Goal: Task Accomplishment & Management: Manage account settings

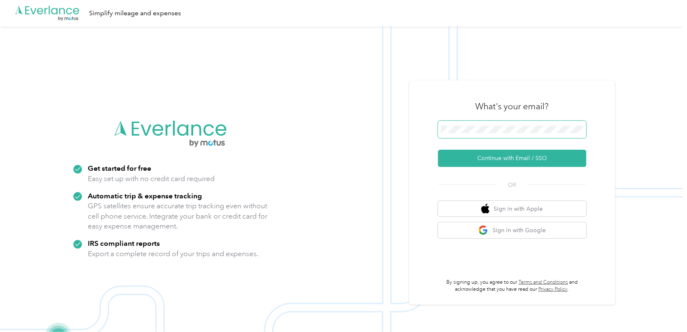
click at [584, 131] on nordpass-icon at bounding box center [584, 131] width 0 height 0
click at [515, 160] on button "Continue with Email / SSO" at bounding box center [512, 158] width 148 height 17
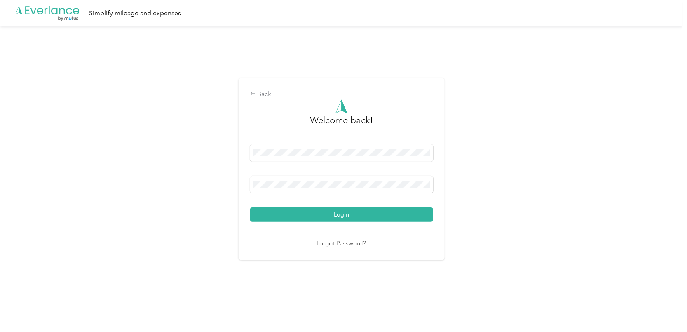
click at [0, 319] on nordpass-portal at bounding box center [0, 319] width 0 height 0
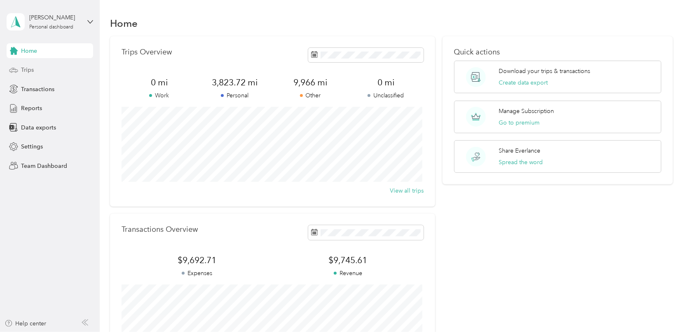
click at [36, 63] on div "Trips" at bounding box center [50, 70] width 87 height 15
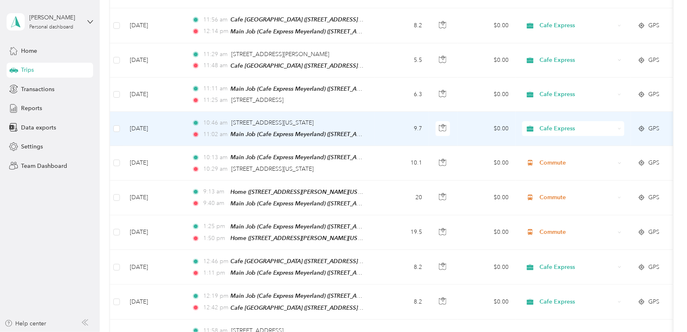
scroll to position [165, 0]
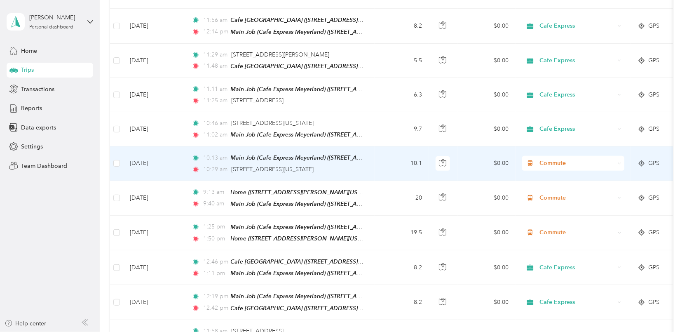
click at [617, 160] on div "Commute" at bounding box center [573, 163] width 102 height 15
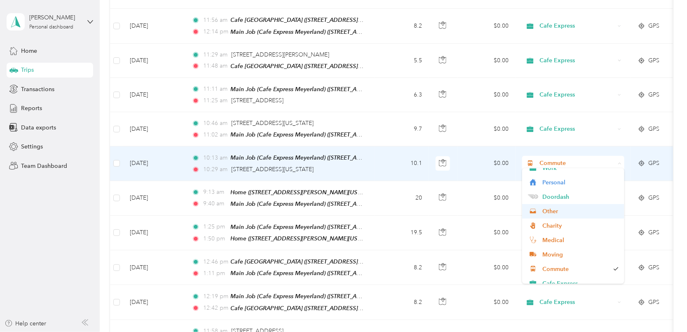
scroll to position [14, 0]
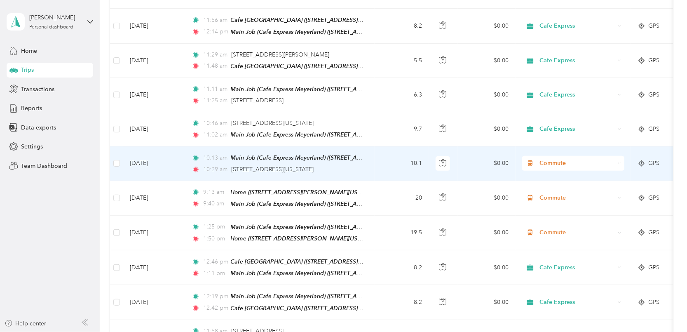
click at [563, 277] on span "Cafe Express" at bounding box center [580, 276] width 76 height 9
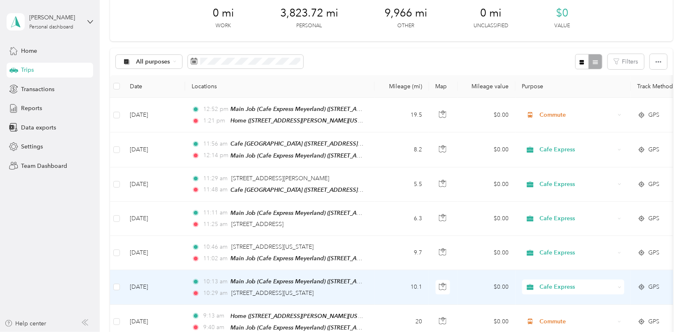
scroll to position [0, 0]
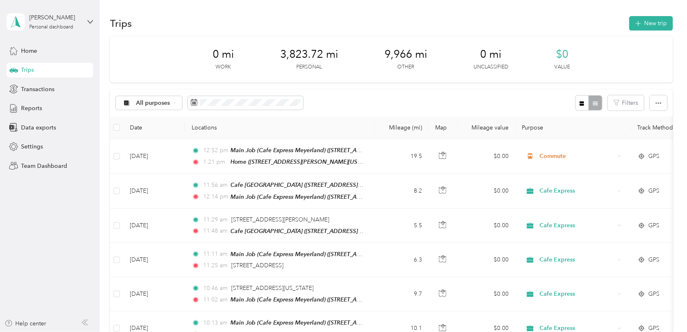
click at [90, 25] on div "[PERSON_NAME] Personal dashboard" at bounding box center [50, 21] width 87 height 29
click at [55, 68] on div "Log out" at bounding box center [93, 67] width 162 height 14
